Goal: Communication & Community: Answer question/provide support

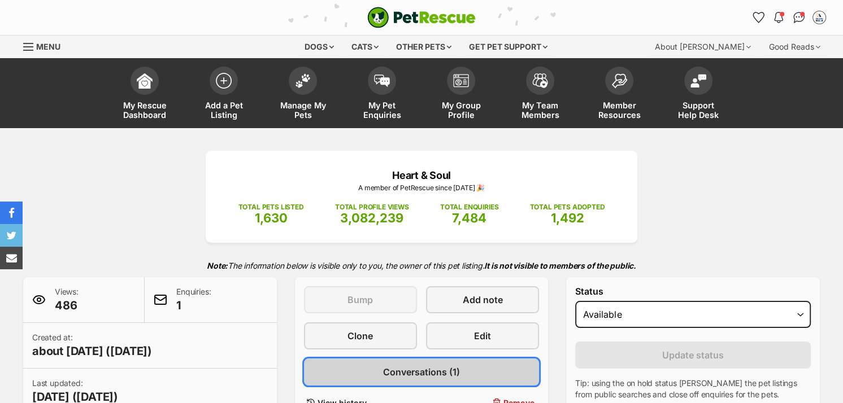
click at [377, 371] on link "Conversations (1)" at bounding box center [422, 372] width 236 height 27
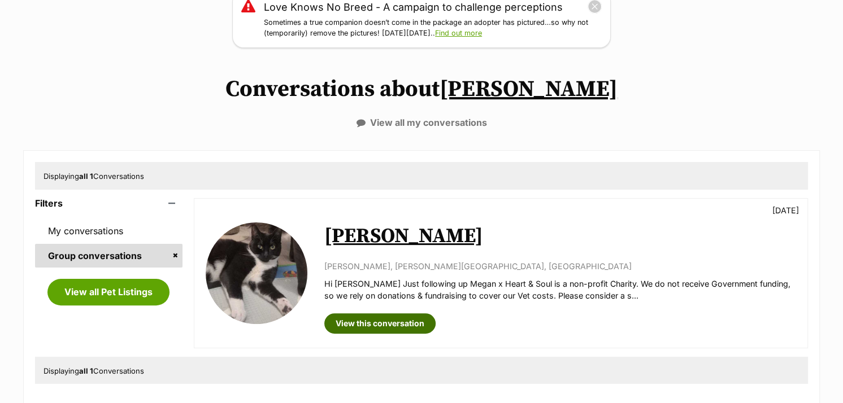
scroll to position [170, 0]
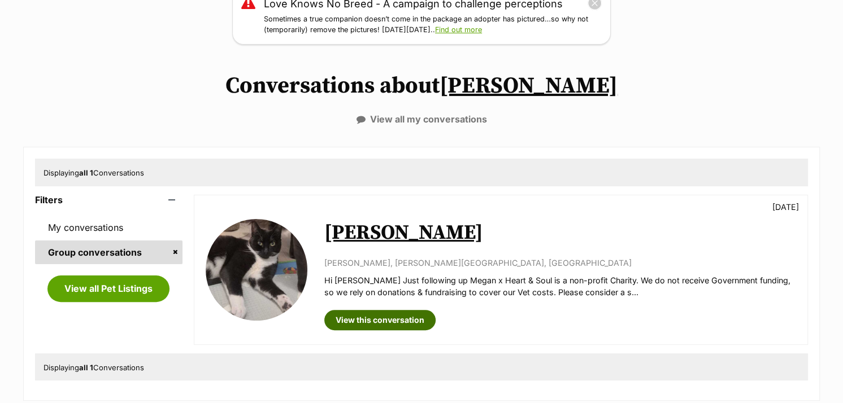
click at [380, 318] on link "View this conversation" at bounding box center [379, 320] width 111 height 20
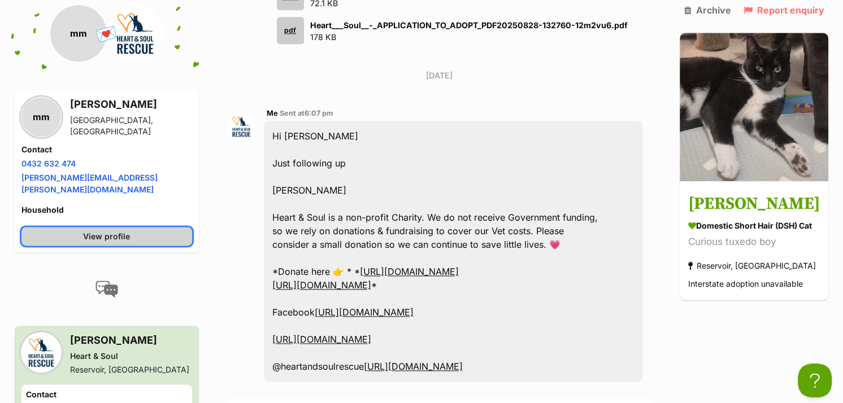
click at [163, 228] on link "View profile" at bounding box center [106, 237] width 171 height 19
